Goal: Task Accomplishment & Management: Manage account settings

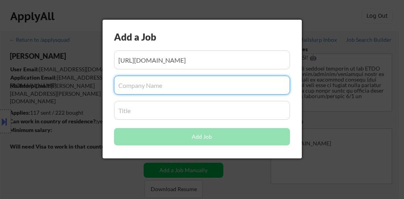
select select ""applied""
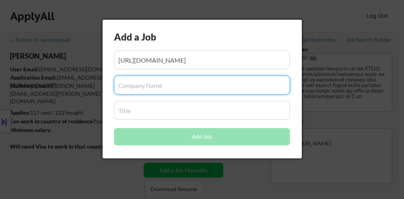
select select ""applied""
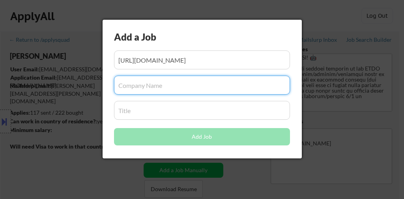
select select ""applied""
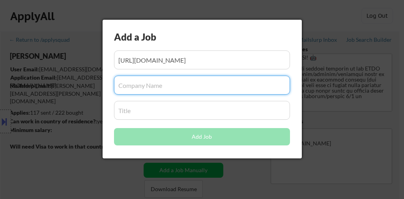
select select ""applied""
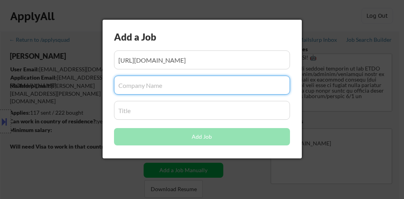
select select ""applied""
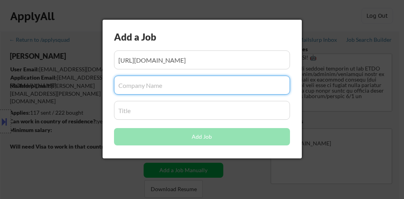
select select ""applied""
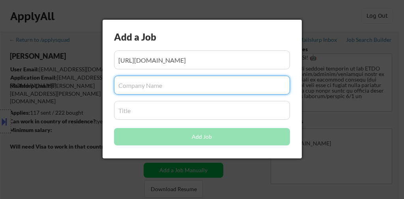
select select ""applied""
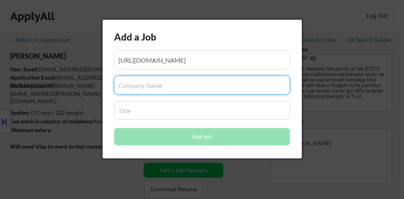
select select ""applied""
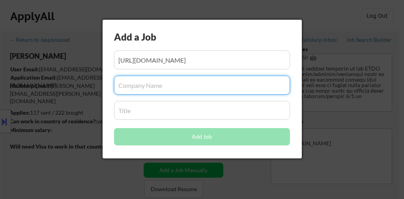
select select ""applied""
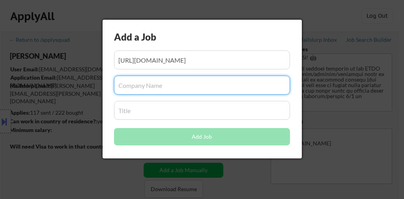
select select ""applied""
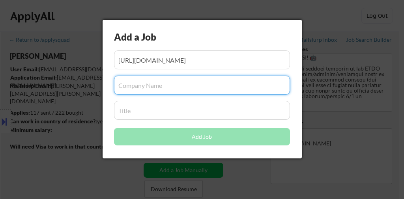
select select ""applied""
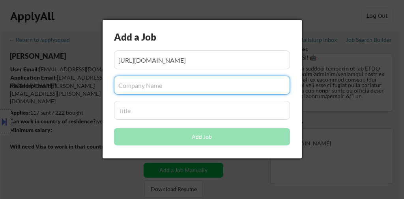
select select ""applied""
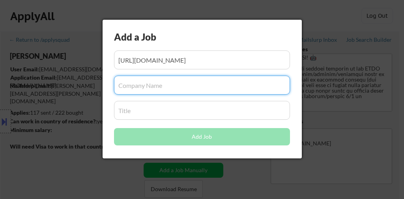
select select ""applied""
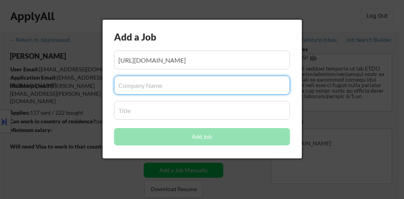
select select ""applied""
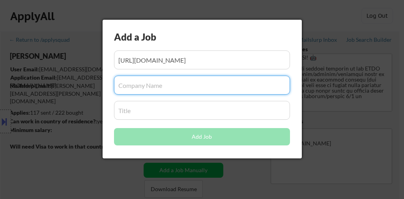
select select ""applied""
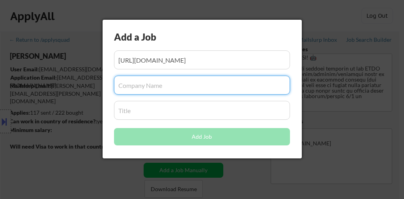
select select ""applied""
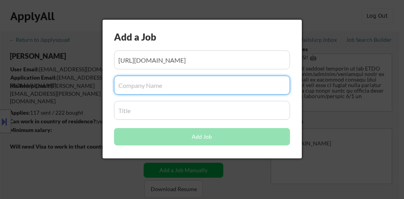
select select ""applied""
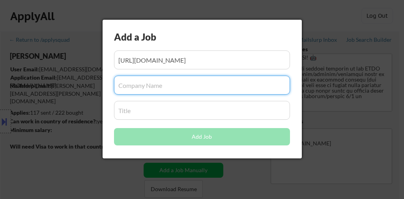
select select ""applied""
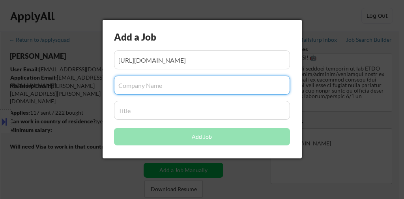
select select ""applied""
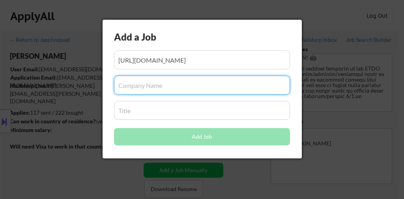
select select ""applied""
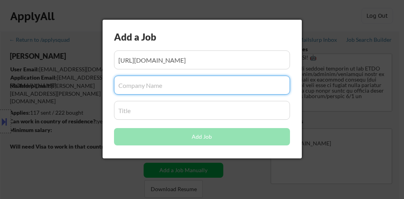
select select ""applied""
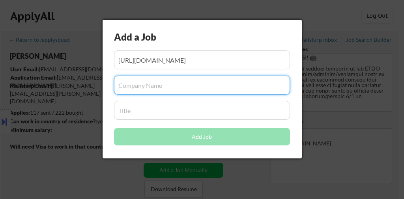
select select ""applied""
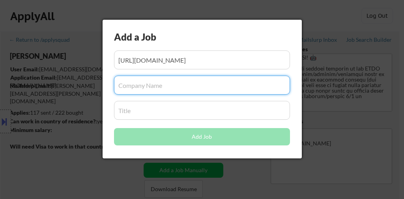
select select ""applied""
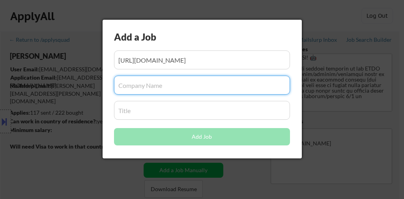
select select ""applied""
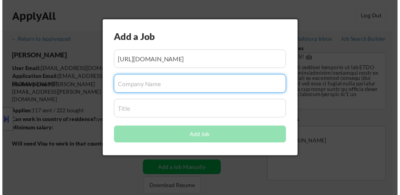
scroll to position [95, 0]
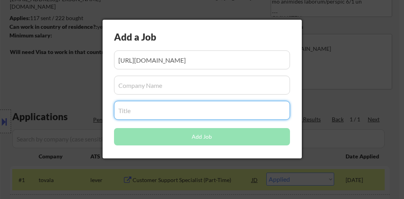
click at [156, 111] on input "input" at bounding box center [202, 110] width 176 height 19
paste input "Customer Experience Specialist"
type input "Customer Experience Specialist"
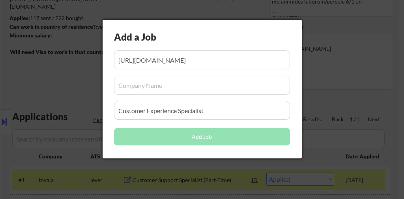
click at [178, 81] on input "input" at bounding box center [202, 85] width 176 height 19
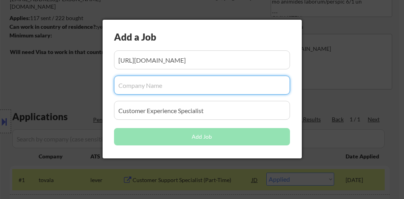
paste input "AliMed Inc."
type input "AliMed Inc."
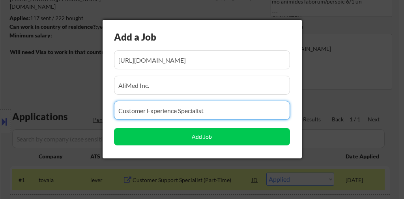
click at [181, 116] on input "input" at bounding box center [202, 110] width 176 height 19
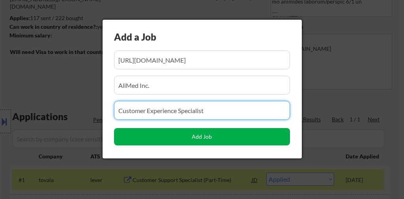
click at [216, 136] on button "Add Job" at bounding box center [202, 136] width 176 height 17
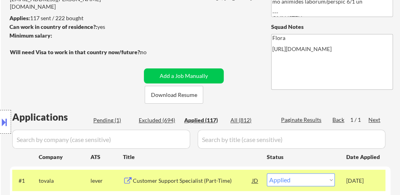
click at [112, 119] on div "Location Inclusions: remote" at bounding box center [70, 122] width 141 height 146
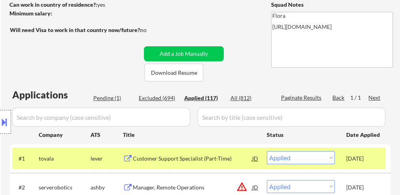
scroll to position [158, 0]
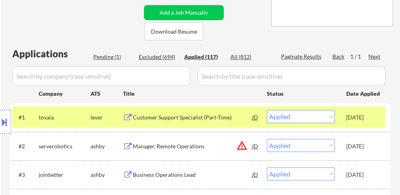
click at [114, 57] on div "Location Inclusions: remote" at bounding box center [70, 122] width 141 height 146
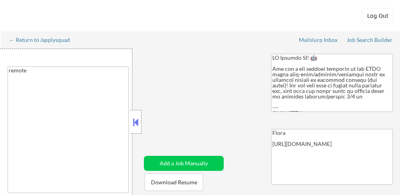
select select ""applied""
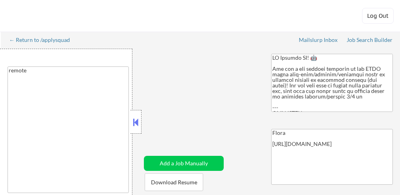
select select ""applied""
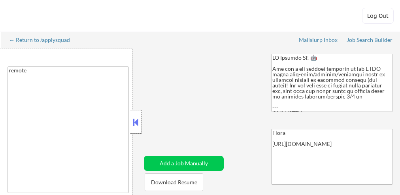
select select ""applied""
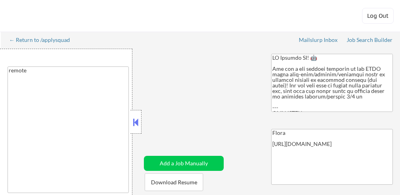
select select ""applied""
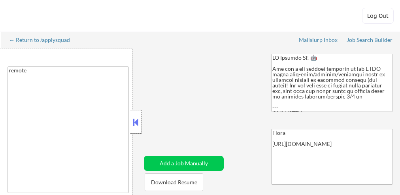
select select ""applied""
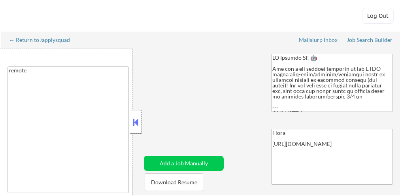
select select ""applied""
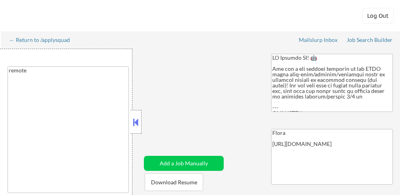
select select ""applied""
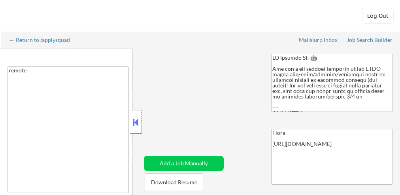
select select ""applied""
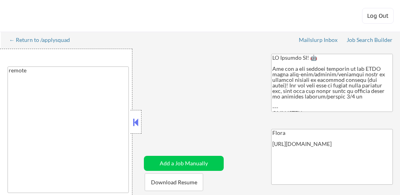
select select ""applied""
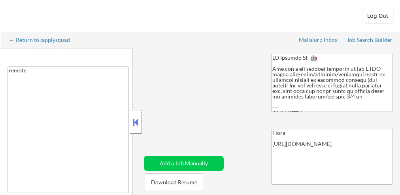
select select ""applied""
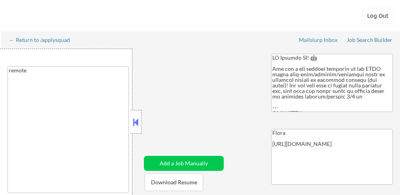
select select ""applied""
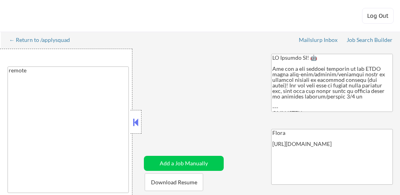
select select ""applied""
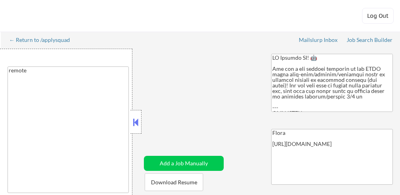
select select ""applied""
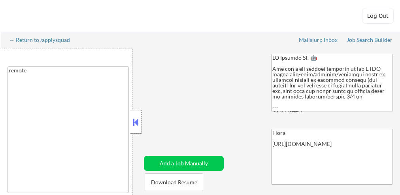
select select ""applied""
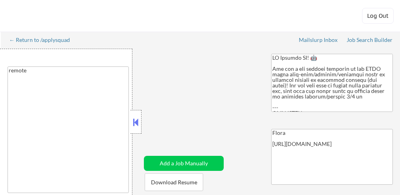
select select ""applied""
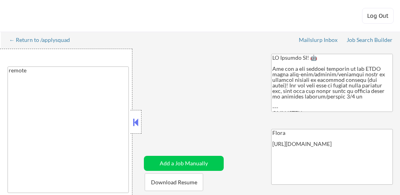
select select ""applied""
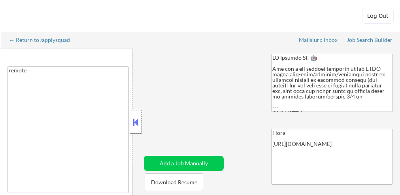
select select ""applied""
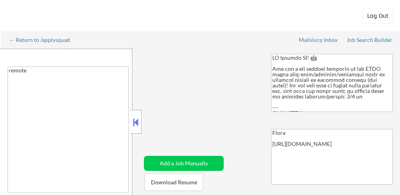
select select ""applied""
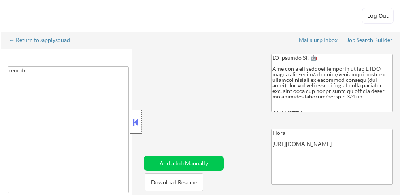
select select ""applied""
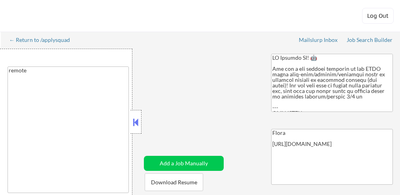
select select ""applied""
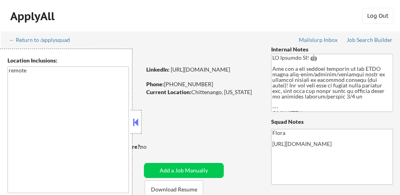
click at [135, 122] on button at bounding box center [135, 122] width 9 height 12
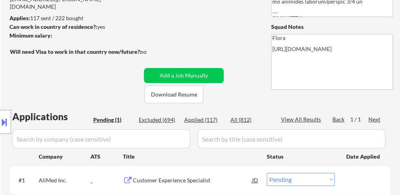
scroll to position [190, 0]
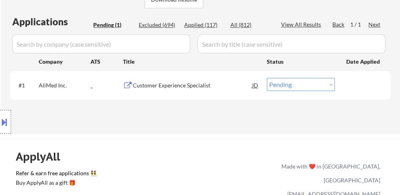
click at [295, 86] on select "Choose an option... Pending Applied Excluded (Questions) Excluded (Expired) Exc…" at bounding box center [300, 84] width 68 height 13
select select ""applied""
click at [266, 78] on select "Choose an option... Pending Applied Excluded (Questions) Excluded (Expired) Exc…" at bounding box center [300, 84] width 68 height 13
